Goal: Task Accomplishment & Management: Use online tool/utility

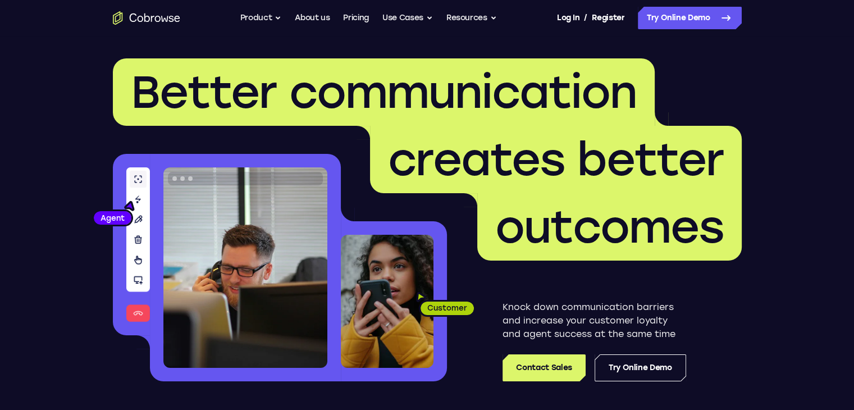
click at [723, 29] on nav "Go back Powerful, Flexible and Trustworthy. Avoid all extra friction for both A…" at bounding box center [427, 18] width 854 height 36
click at [718, 21] on link "Try Online Demo" at bounding box center [690, 18] width 104 height 22
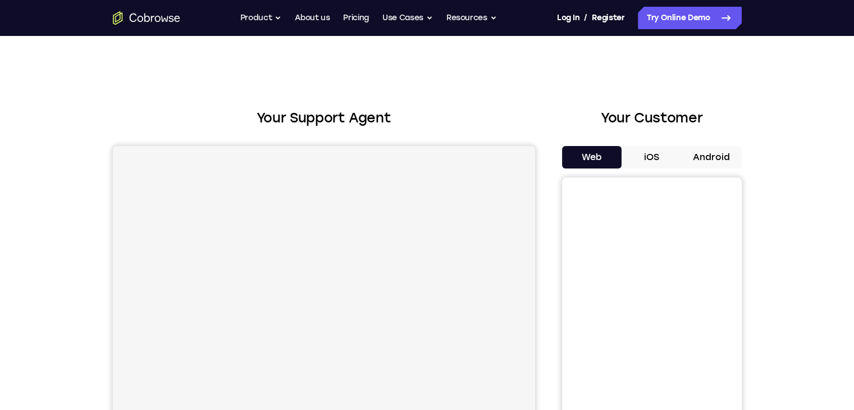
click at [703, 144] on div "Your Customer Web iOS Android" at bounding box center [652, 315] width 180 height 415
click at [697, 167] on button "Android" at bounding box center [712, 157] width 60 height 22
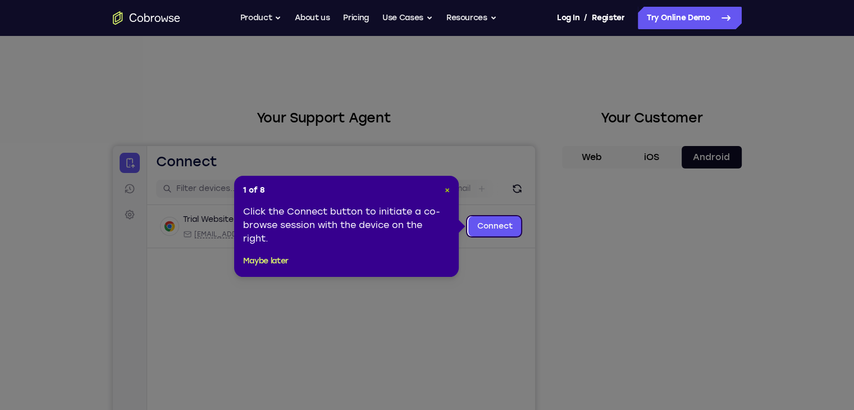
click at [447, 190] on span "×" at bounding box center [447, 190] width 5 height 10
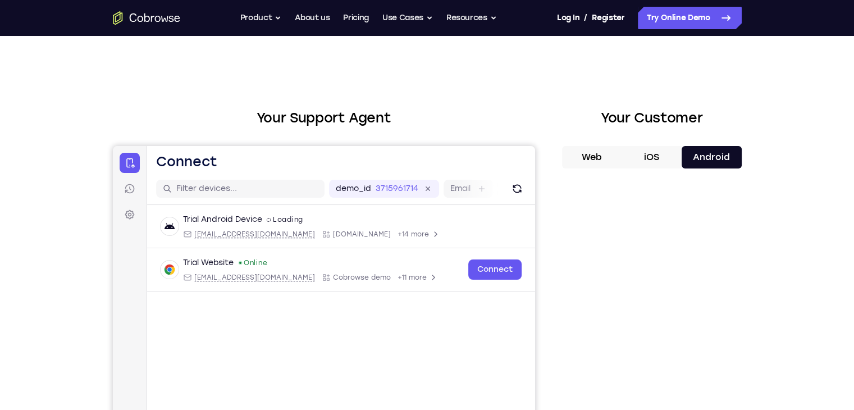
scroll to position [130, 0]
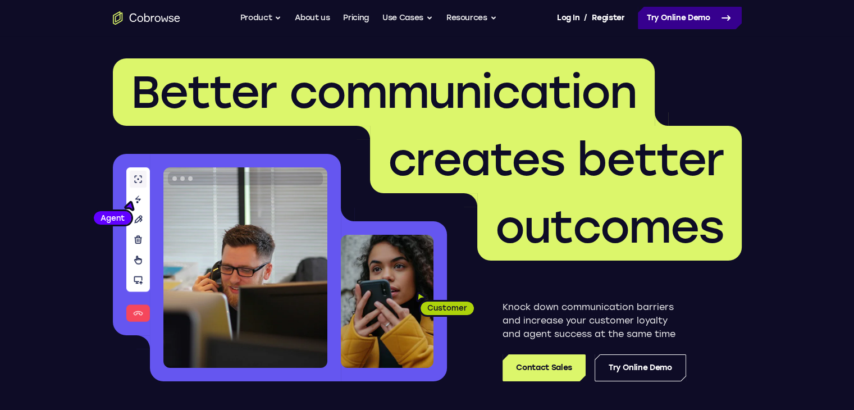
click at [673, 22] on link "Try Online Demo" at bounding box center [690, 18] width 104 height 22
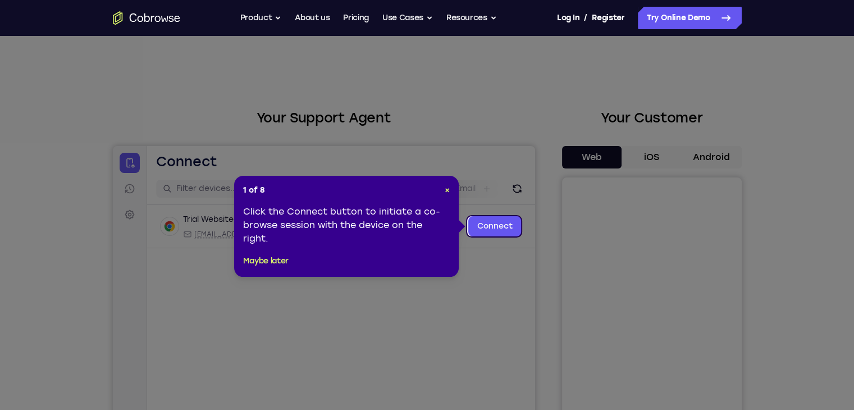
click at [702, 167] on icon at bounding box center [431, 205] width 862 height 410
click at [450, 188] on div "1 of 8 × Click the Connect button to initiate a co-browse session with the devi…" at bounding box center [346, 226] width 225 height 101
click at [445, 190] on span "×" at bounding box center [447, 190] width 5 height 10
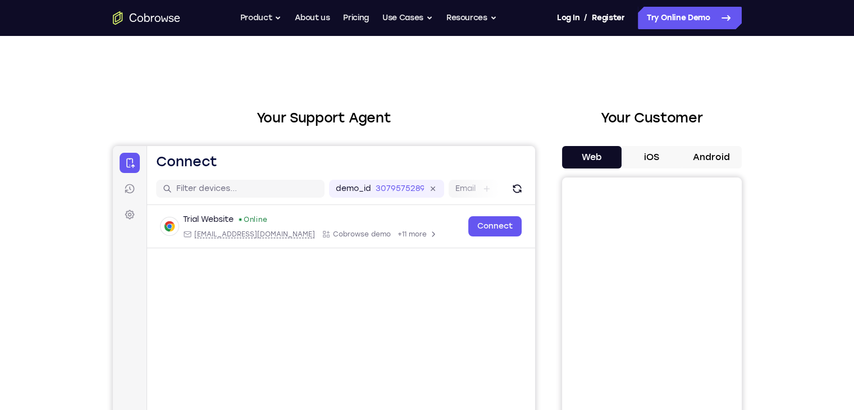
click at [720, 159] on button "Android" at bounding box center [712, 157] width 60 height 22
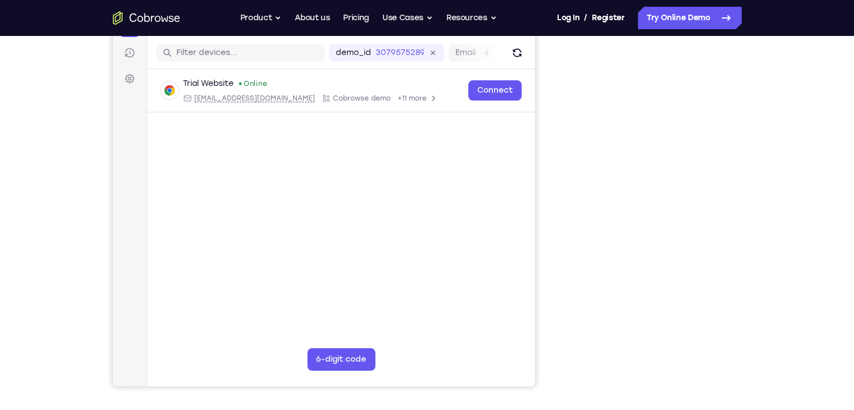
scroll to position [135, 0]
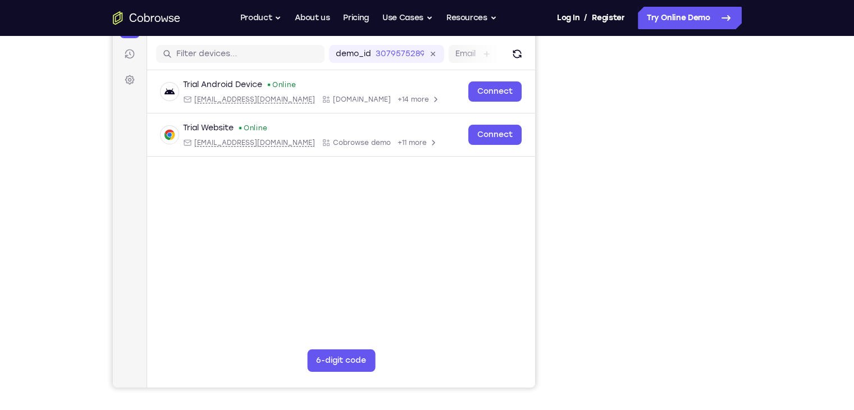
drag, startPoint x: 612, startPoint y: 51, endPoint x: 793, endPoint y: 226, distance: 251.7
click at [793, 226] on div "Your Support Agent Your Customer Web iOS Android Next Steps We’d be happy to gi…" at bounding box center [427, 271] width 854 height 740
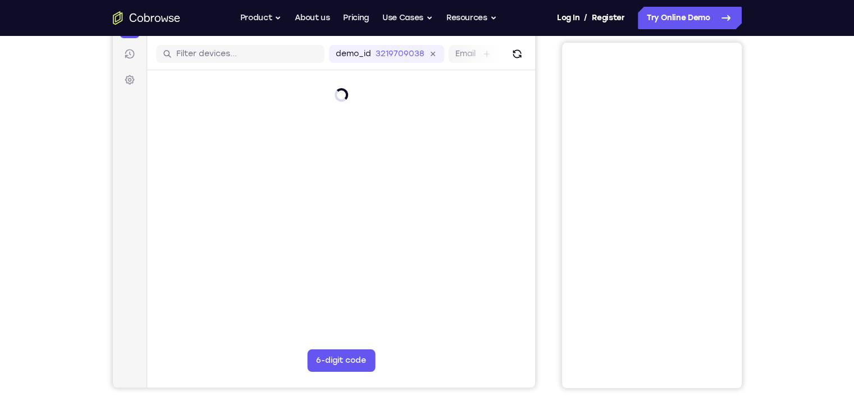
scroll to position [126, 0]
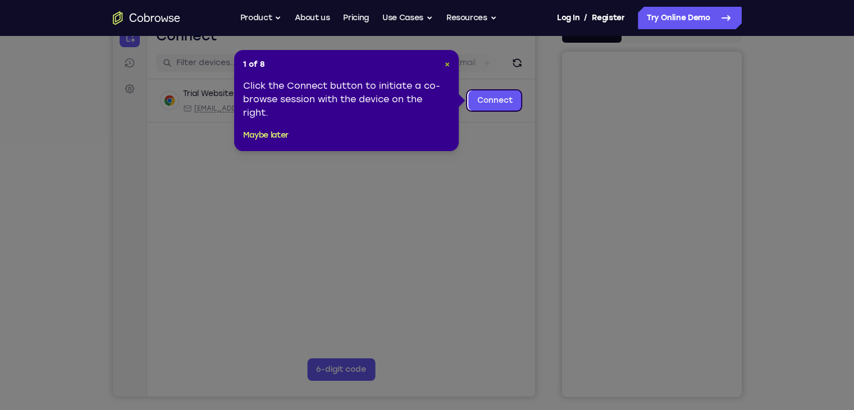
click at [445, 66] on span "×" at bounding box center [447, 65] width 5 height 10
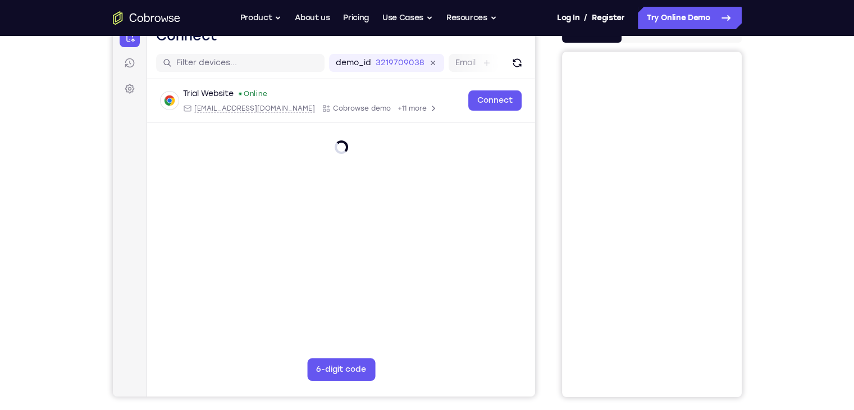
scroll to position [103, 0]
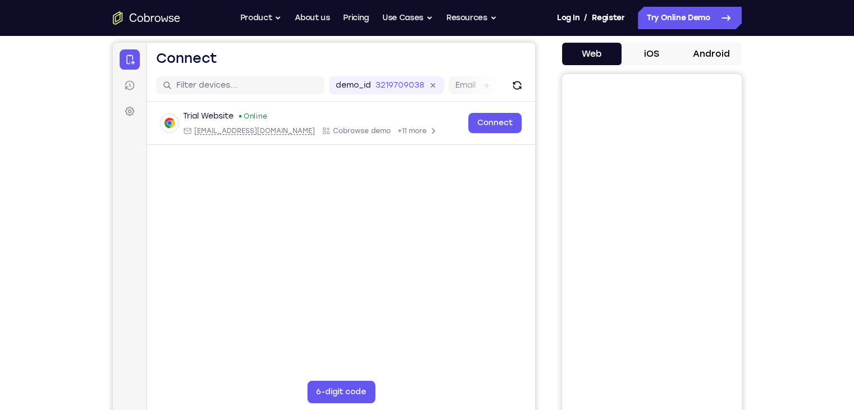
click at [748, 47] on div "Your Support Agent Your Customer Web iOS Android Next Steps We’d be happy to gi…" at bounding box center [427, 303] width 719 height 740
click at [711, 57] on button "Android" at bounding box center [712, 54] width 60 height 22
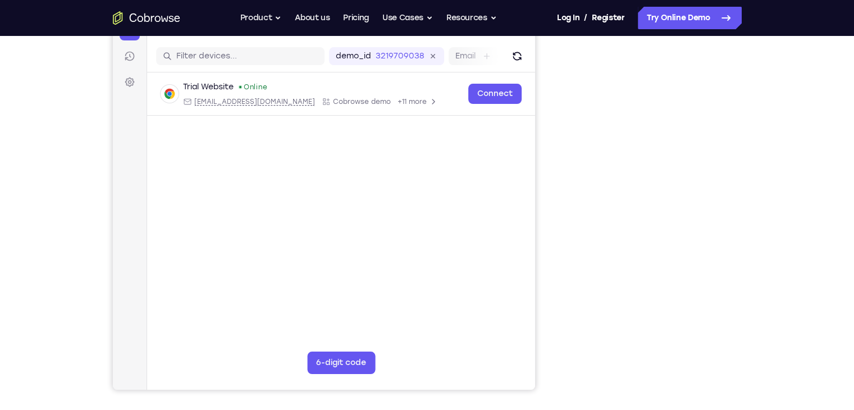
scroll to position [132, 0]
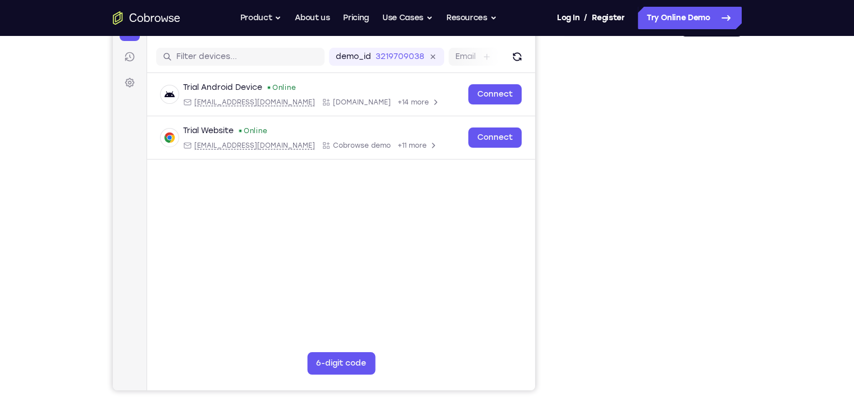
drag, startPoint x: 842, startPoint y: 330, endPoint x: 530, endPoint y: 262, distance: 319.4
click at [530, 262] on main "demo_id 3219709038 3219709038 Email User ID Device ID Device name 6-digit code …" at bounding box center [341, 229] width 388 height 376
